Goal: Task Accomplishment & Management: Manage account settings

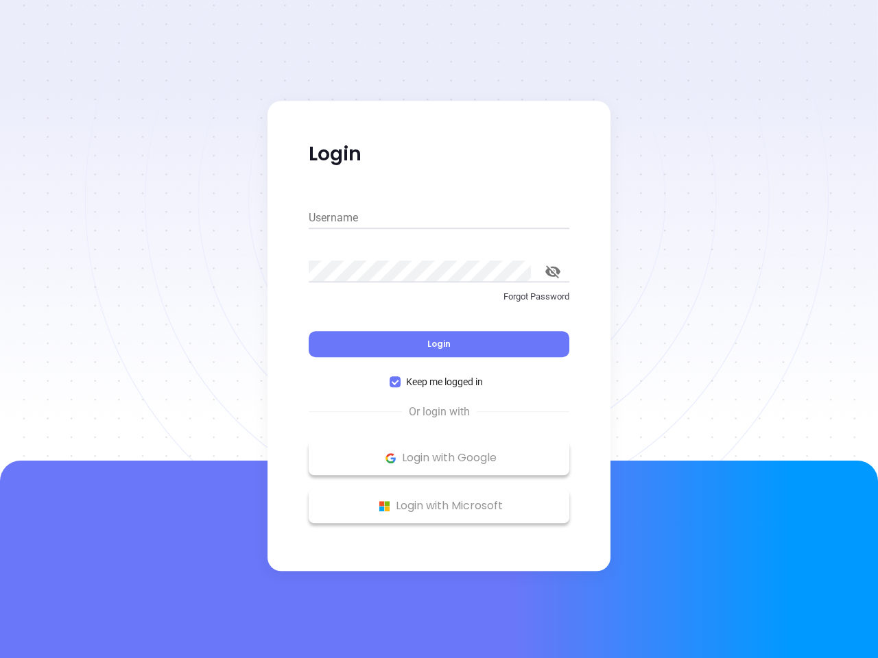
click at [439, 329] on div "Login" at bounding box center [439, 336] width 261 height 43
click at [439, 218] on input "Username" at bounding box center [439, 218] width 261 height 22
click at [553, 271] on icon "toggle password visibility" at bounding box center [552, 271] width 15 height 13
click at [439, 344] on span "Login" at bounding box center [438, 344] width 23 height 12
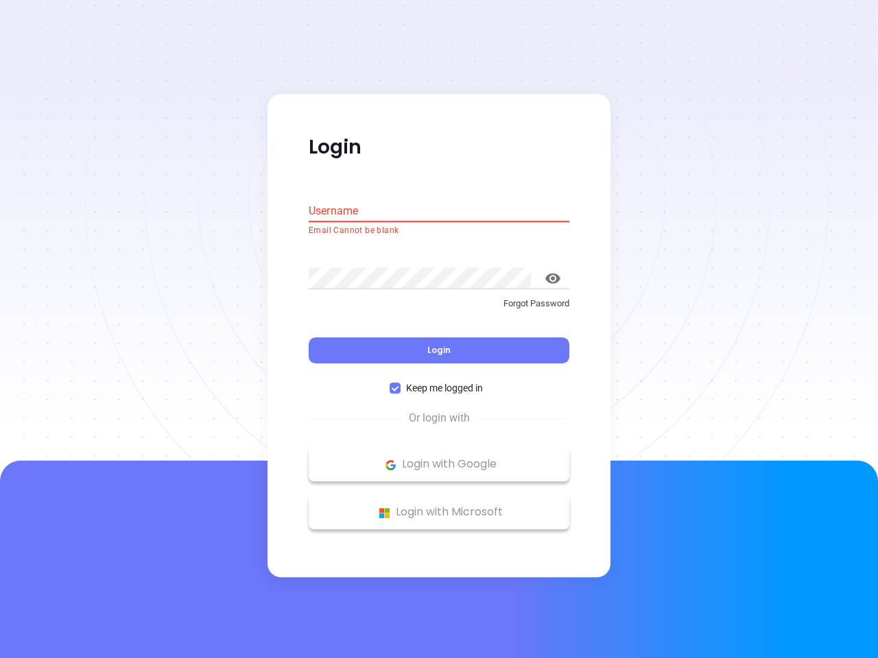
click at [439, 382] on span "Keep me logged in" at bounding box center [444, 388] width 88 height 15
click at [400, 383] on input "Keep me logged in" at bounding box center [394, 388] width 11 height 11
checkbox input "false"
click at [439, 458] on p "Login with Google" at bounding box center [438, 465] width 247 height 21
click at [439, 506] on p "Login with Microsoft" at bounding box center [438, 513] width 247 height 21
